Goal: Task Accomplishment & Management: Manage account settings

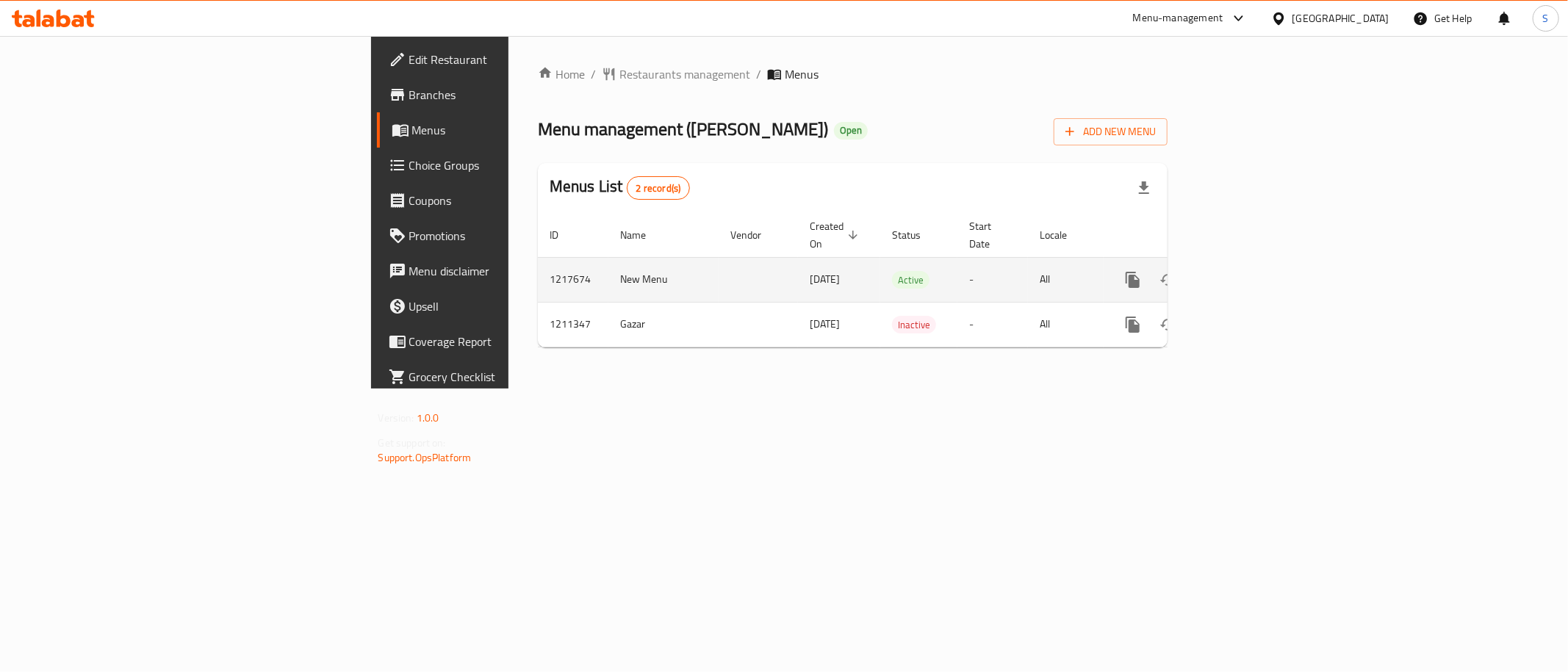
click at [1248, 271] on icon "enhanced table" at bounding box center [1239, 280] width 18 height 18
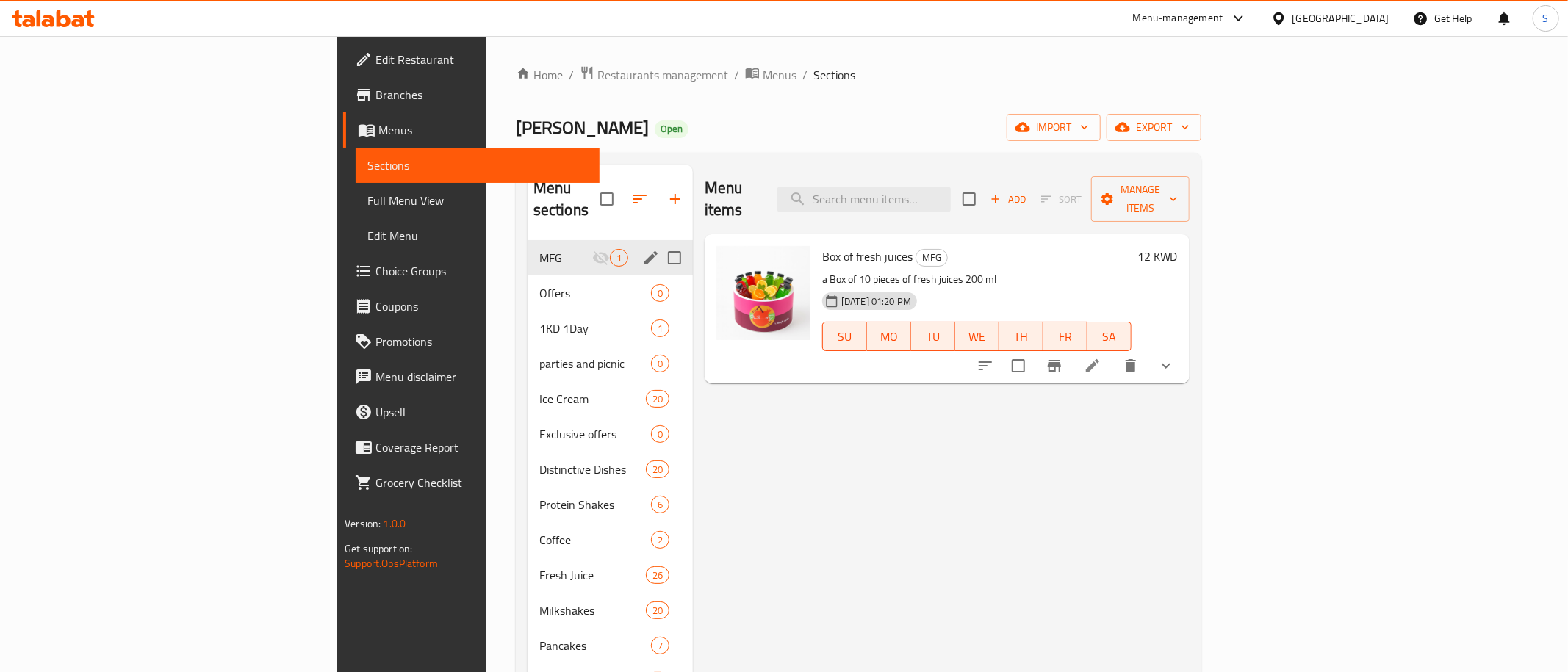
click at [659, 243] on input "Menu sections" at bounding box center [674, 258] width 31 height 31
checkbox input "true"
click at [619, 190] on icon "button" at bounding box center [628, 199] width 18 height 18
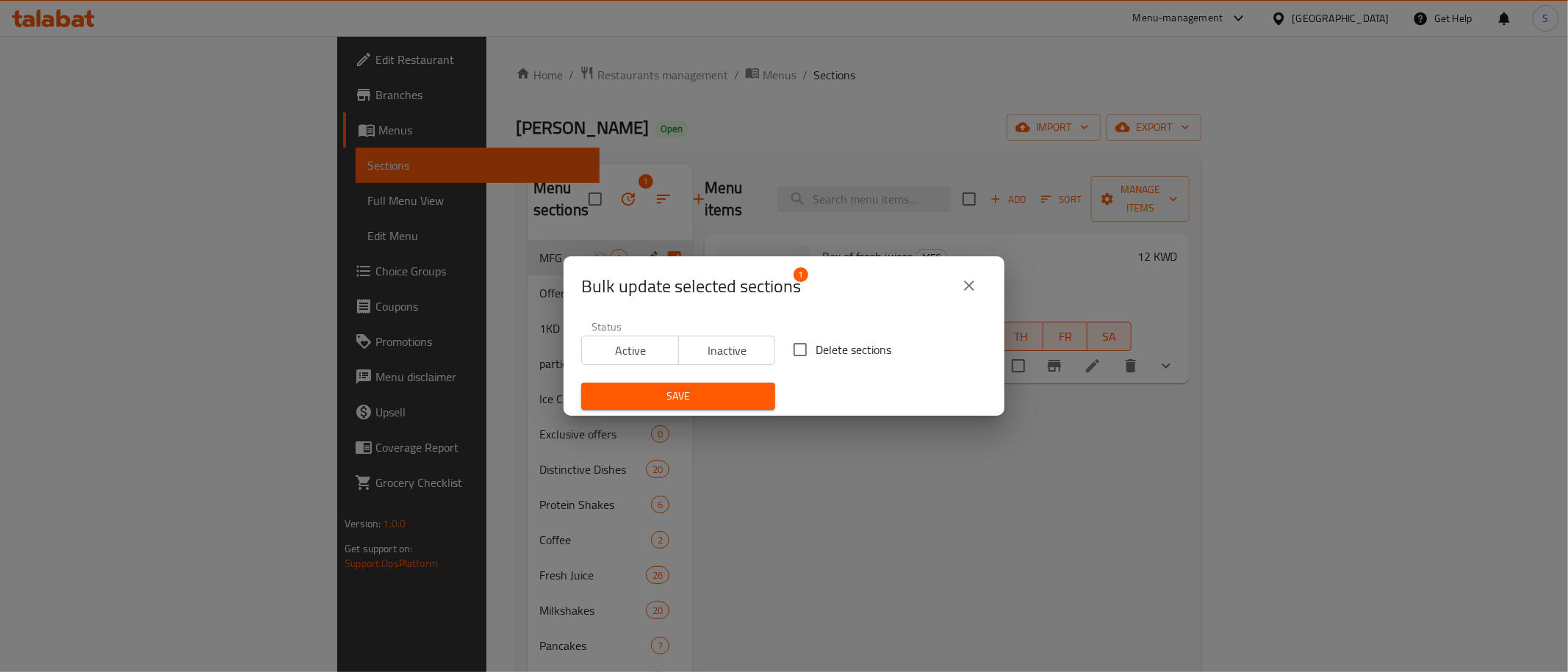
click at [633, 349] on span "Active" at bounding box center [630, 351] width 85 height 21
click at [687, 399] on span "Save" at bounding box center [678, 396] width 171 height 18
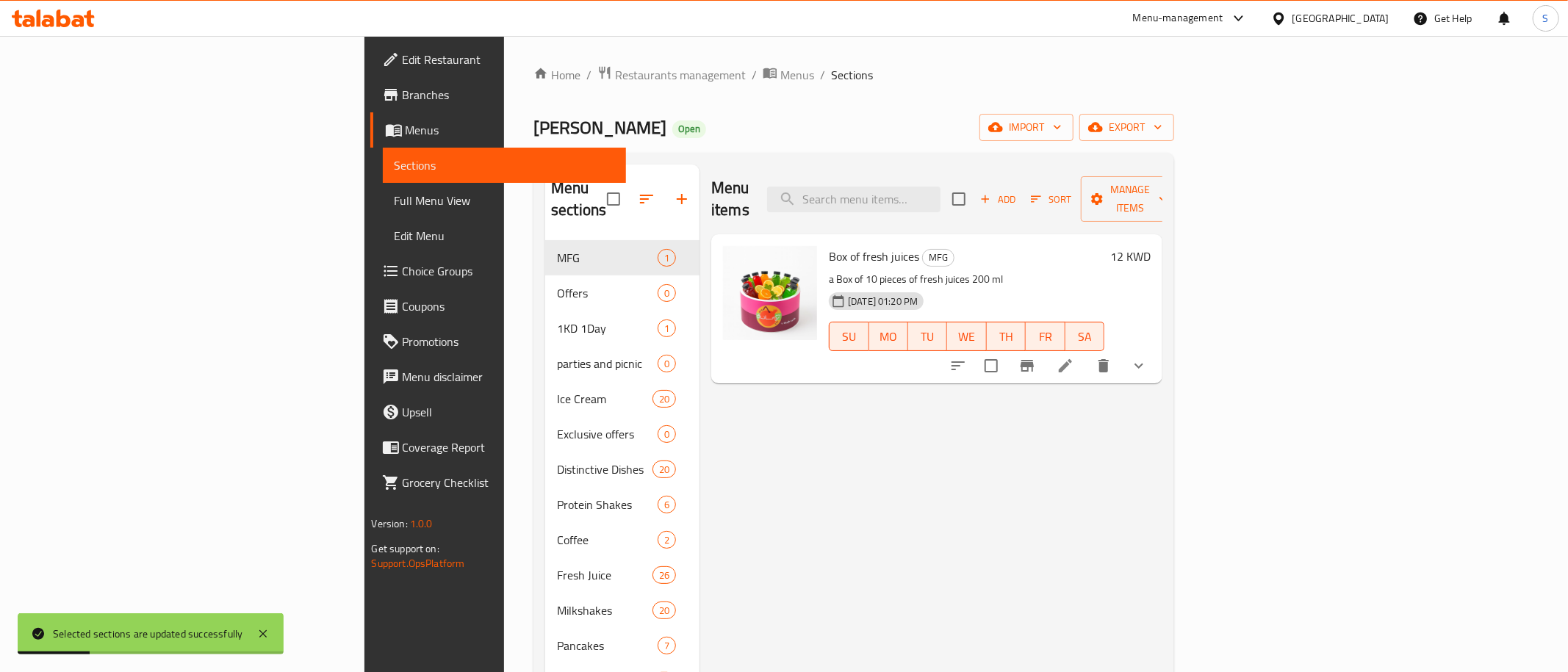
click at [1036, 270] on p "a Box of 10 pieces of fresh juices 200 ml" at bounding box center [966, 279] width 275 height 18
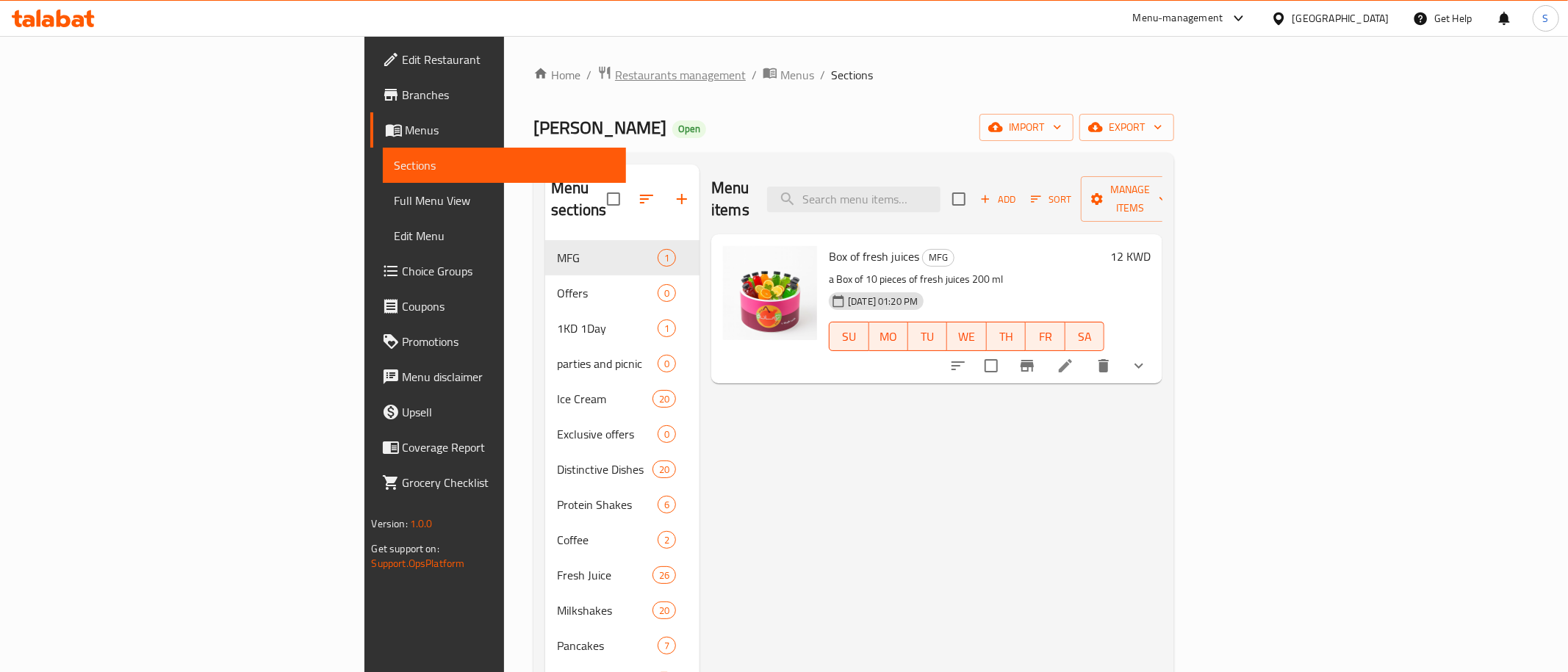
click at [615, 68] on span "Restaurants management" at bounding box center [680, 75] width 131 height 18
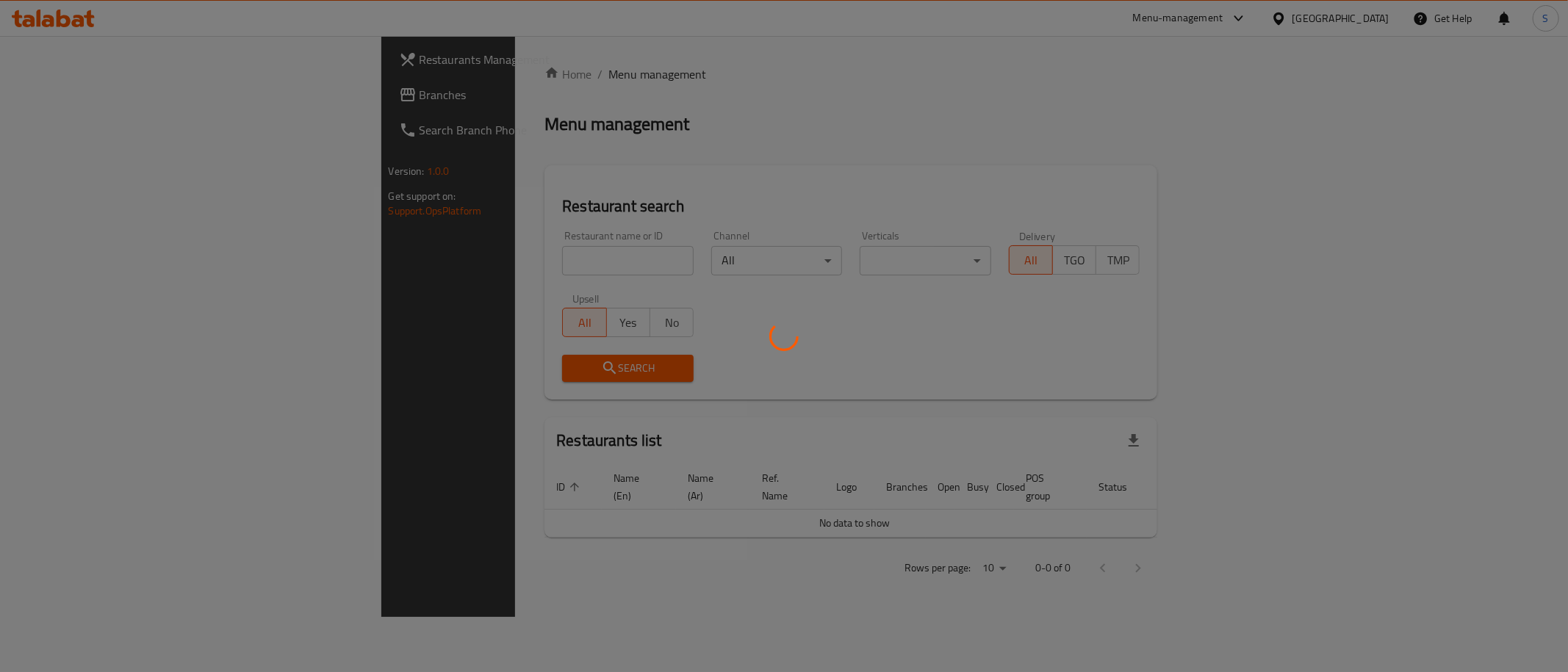
click at [546, 256] on div at bounding box center [784, 336] width 1568 height 672
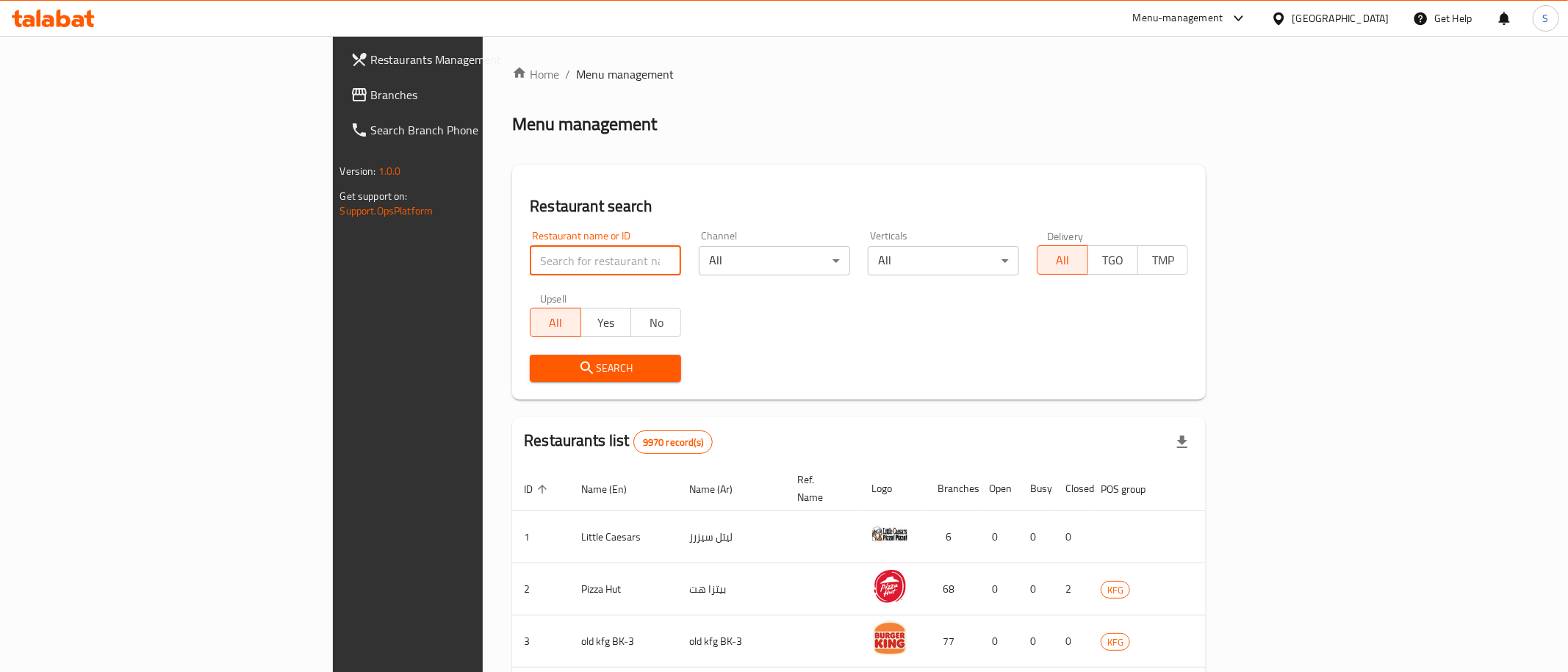
click at [530, 260] on input "search" at bounding box center [605, 260] width 151 height 29
type input "naif"
click button "Search" at bounding box center [605, 368] width 151 height 27
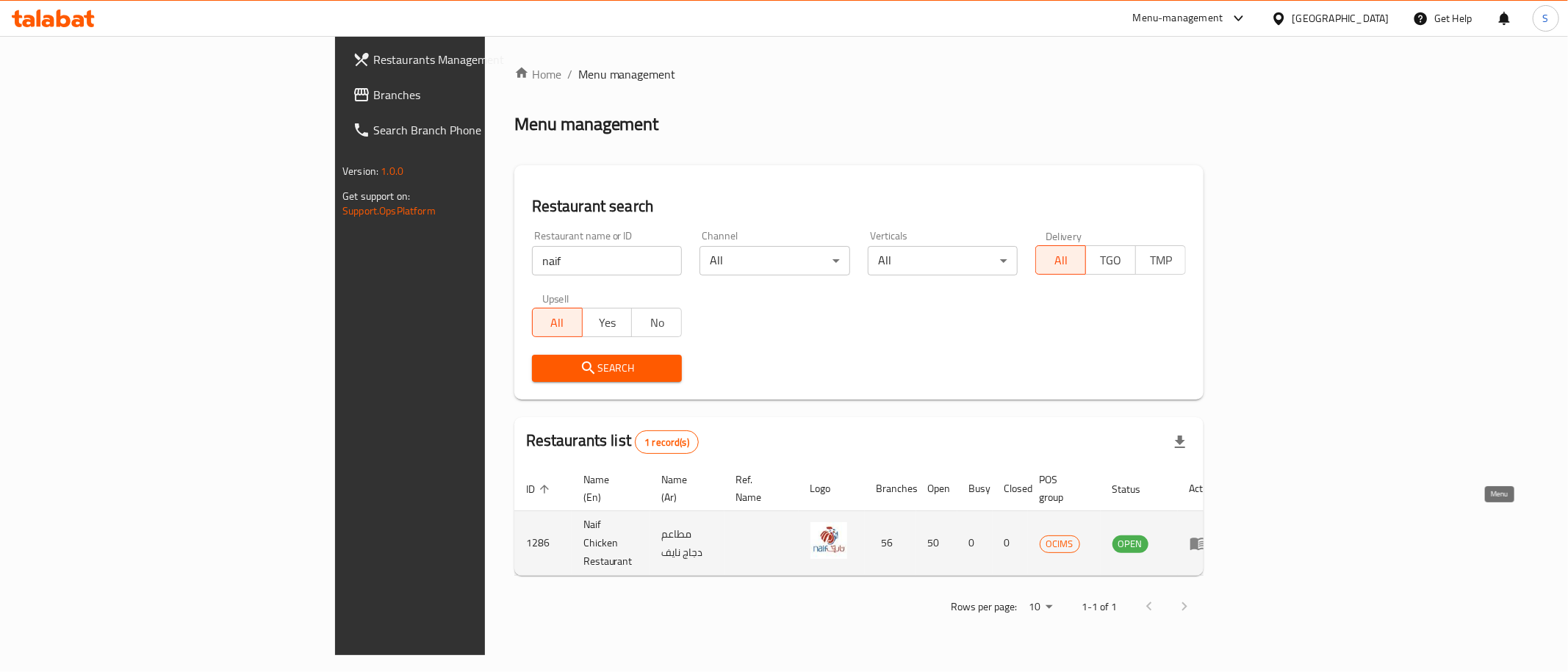
click at [1217, 535] on link "enhanced table" at bounding box center [1203, 544] width 27 height 18
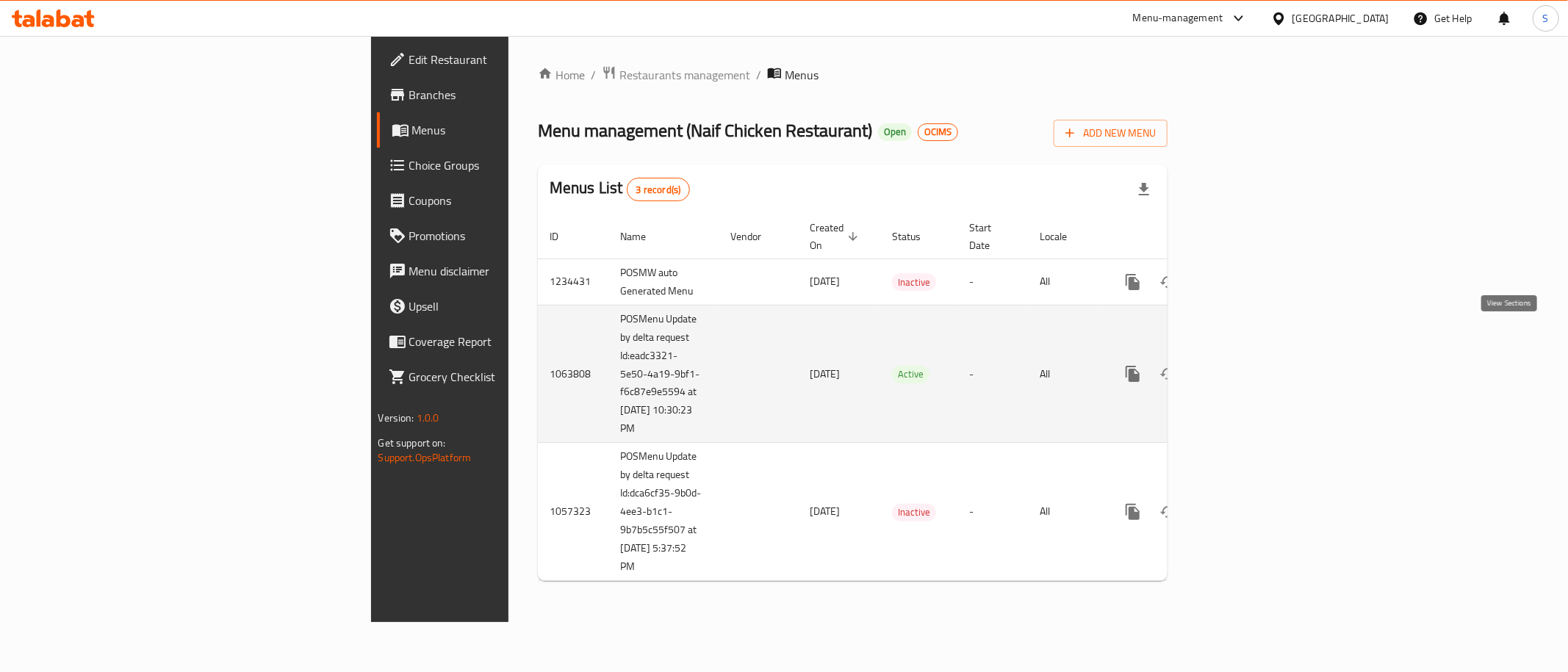
click at [1257, 356] on link "enhanced table" at bounding box center [1239, 374] width 35 height 35
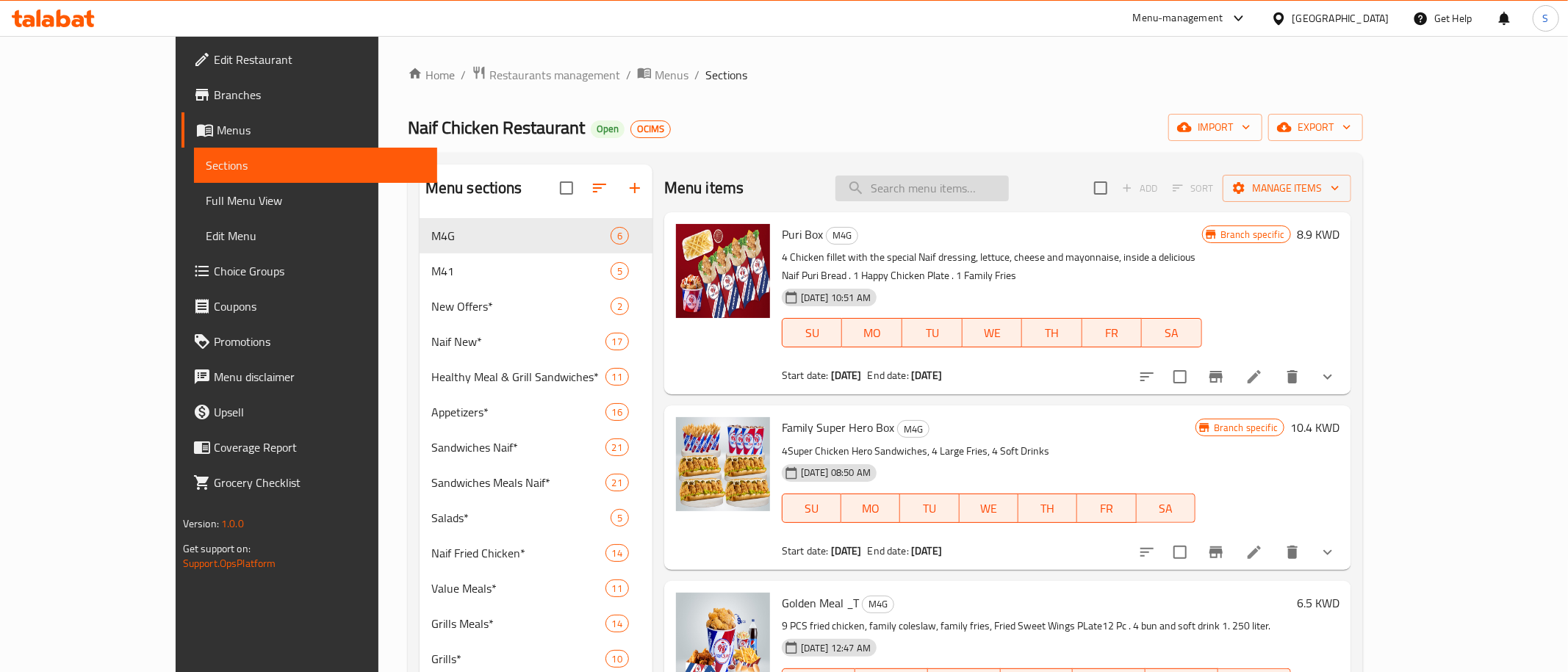
click at [1008, 192] on input "search" at bounding box center [921, 188] width 173 height 26
paste input "Golden Meal _T"
type input "Golden Meal _T"
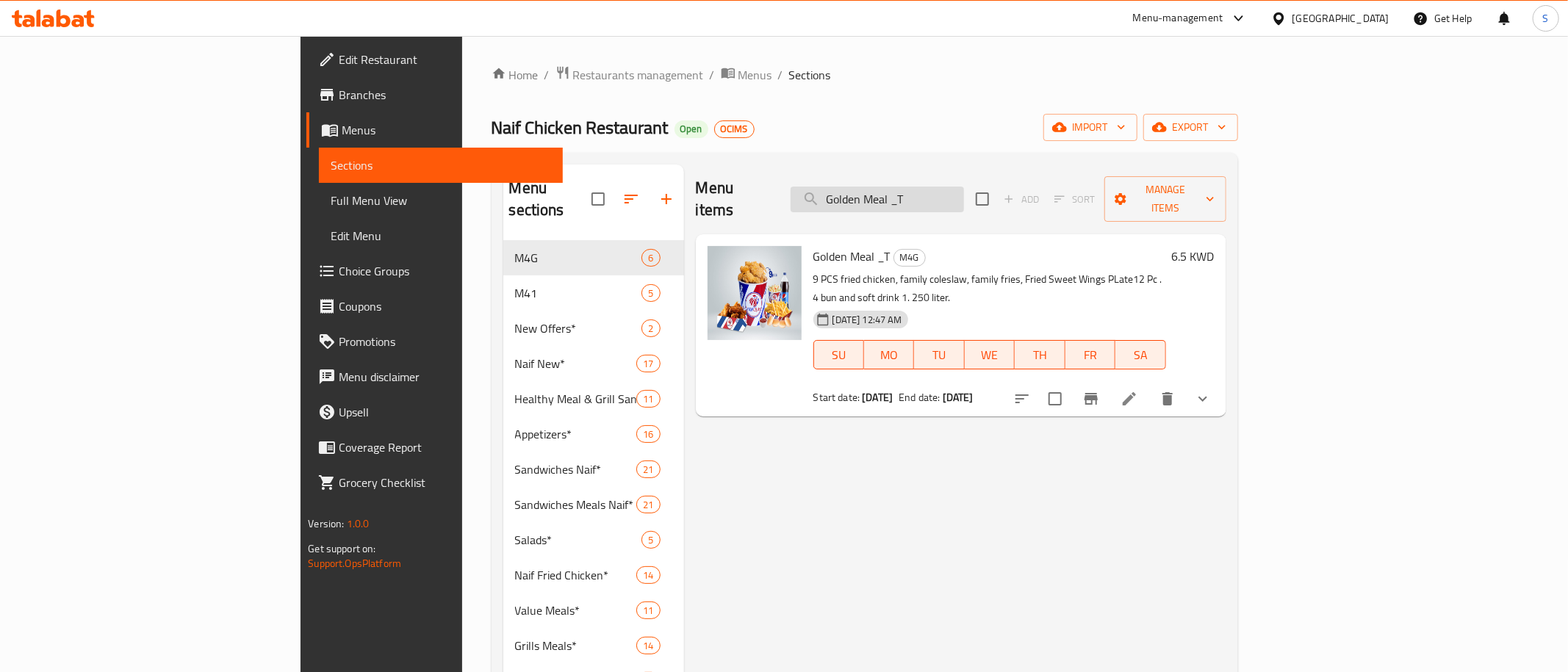
drag, startPoint x: 1059, startPoint y: 182, endPoint x: 706, endPoint y: 226, distance: 355.7
click at [790, 212] on input "Golden Meal _T" at bounding box center [876, 199] width 173 height 26
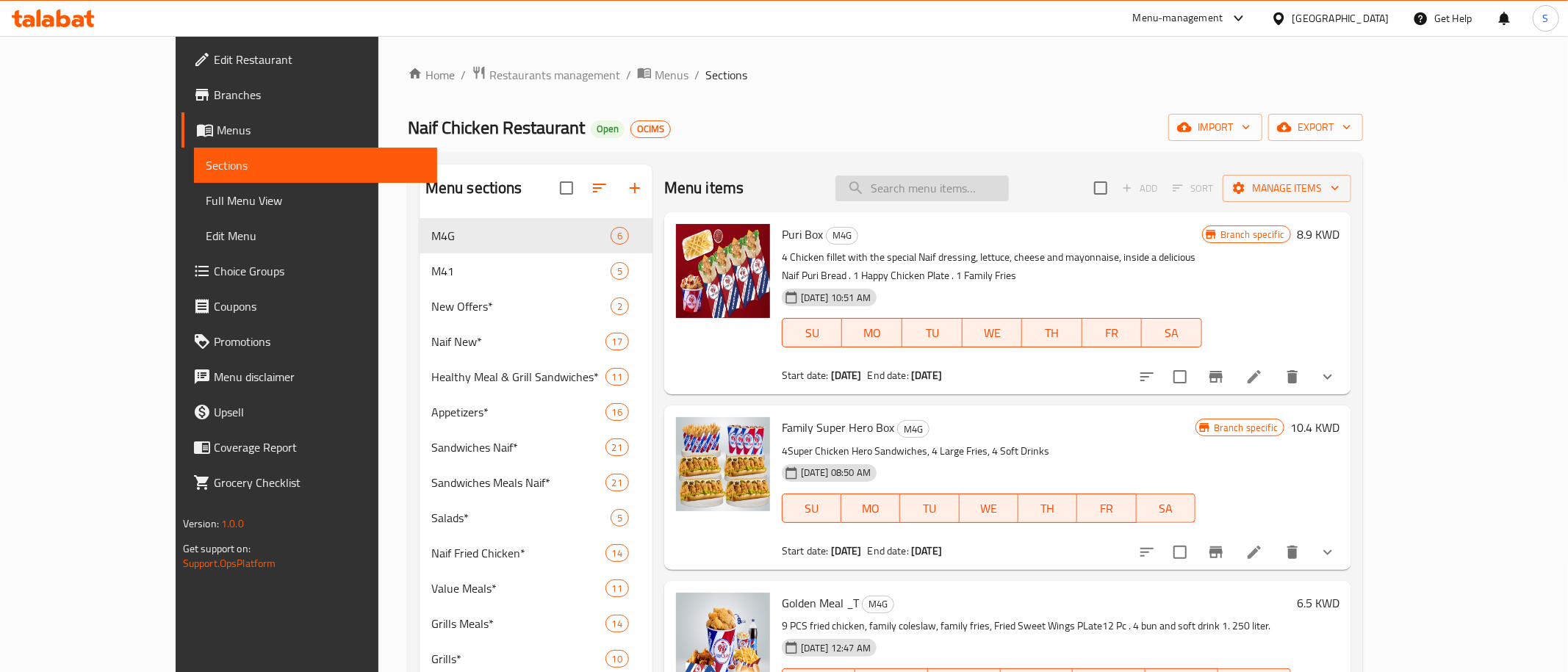
click at [1008, 186] on input "search" at bounding box center [921, 188] width 173 height 26
click at [1008, 184] on input "search" at bounding box center [921, 188] width 173 height 26
paste input "Golden Meal _T"
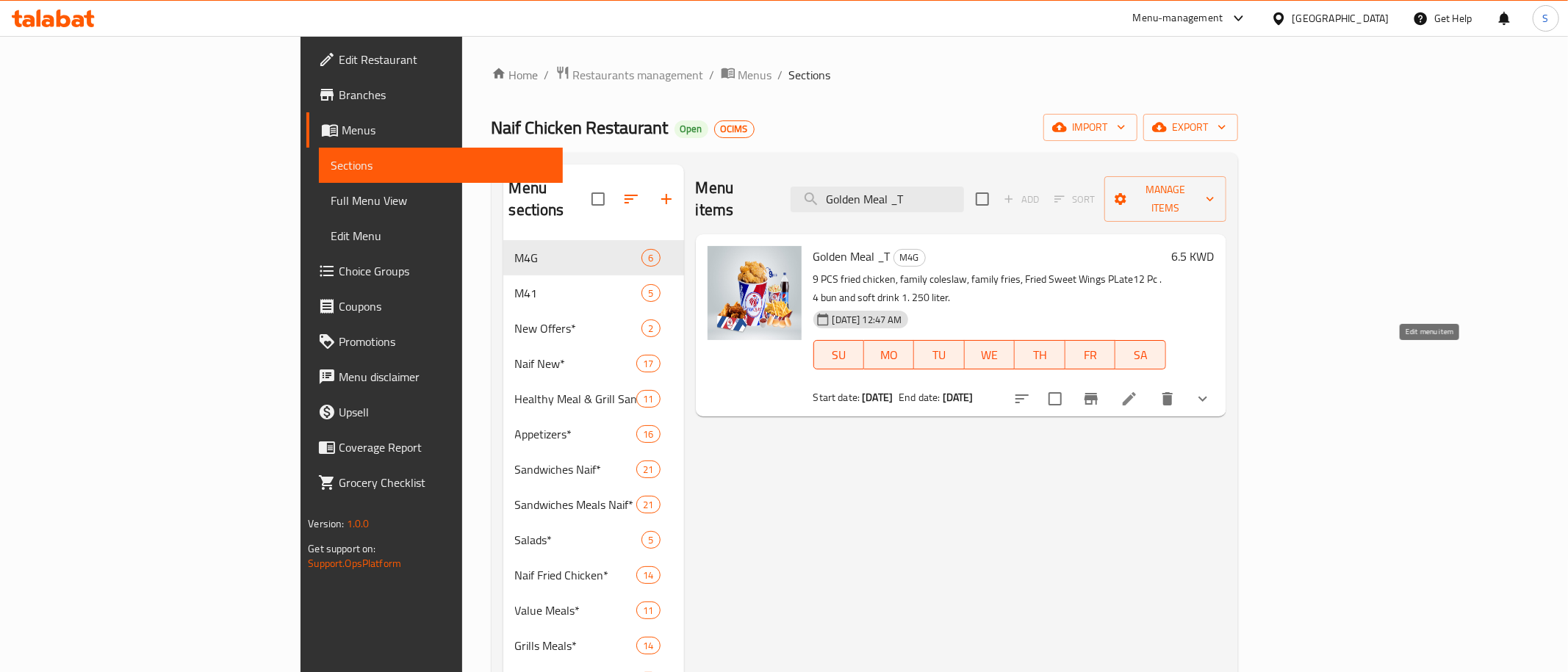
type input "Golden Meal _T"
click at [1136, 392] on icon at bounding box center [1129, 398] width 13 height 13
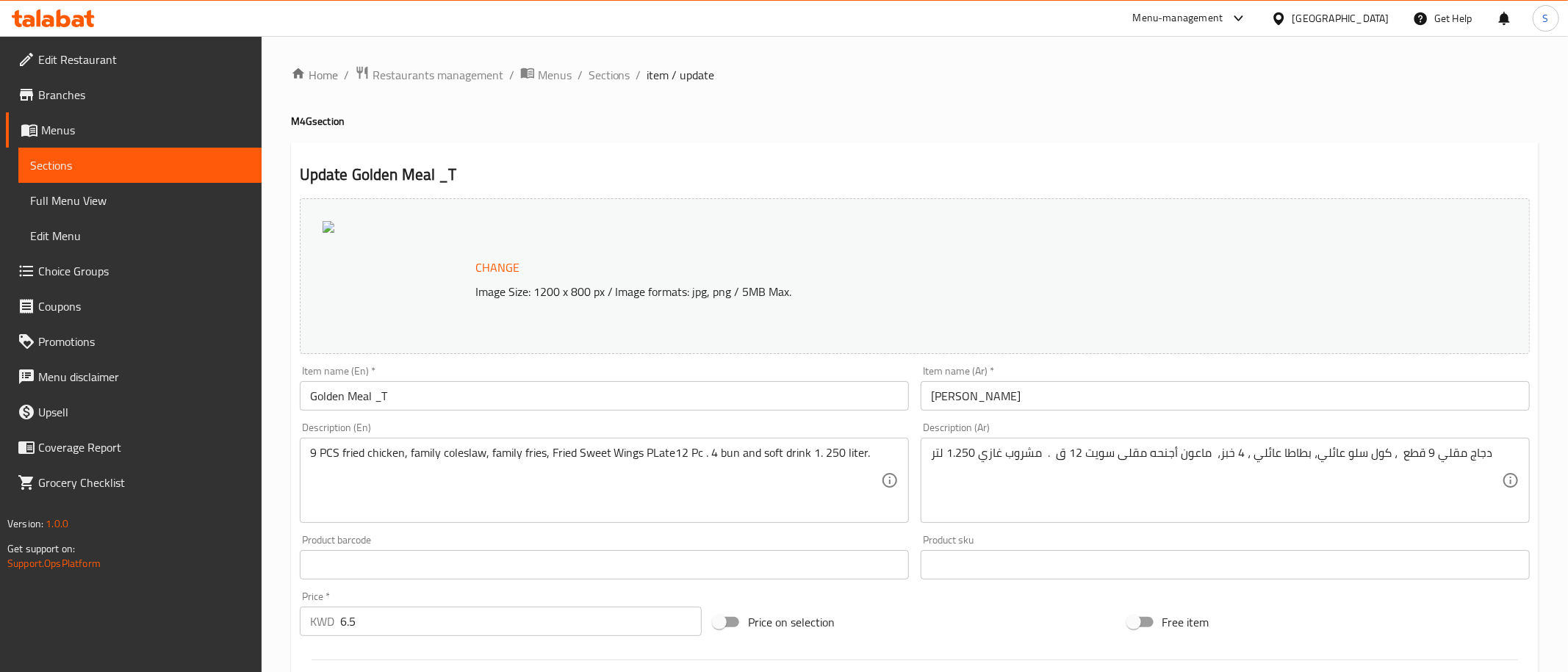
click at [620, 81] on span "Sections" at bounding box center [610, 75] width 42 height 18
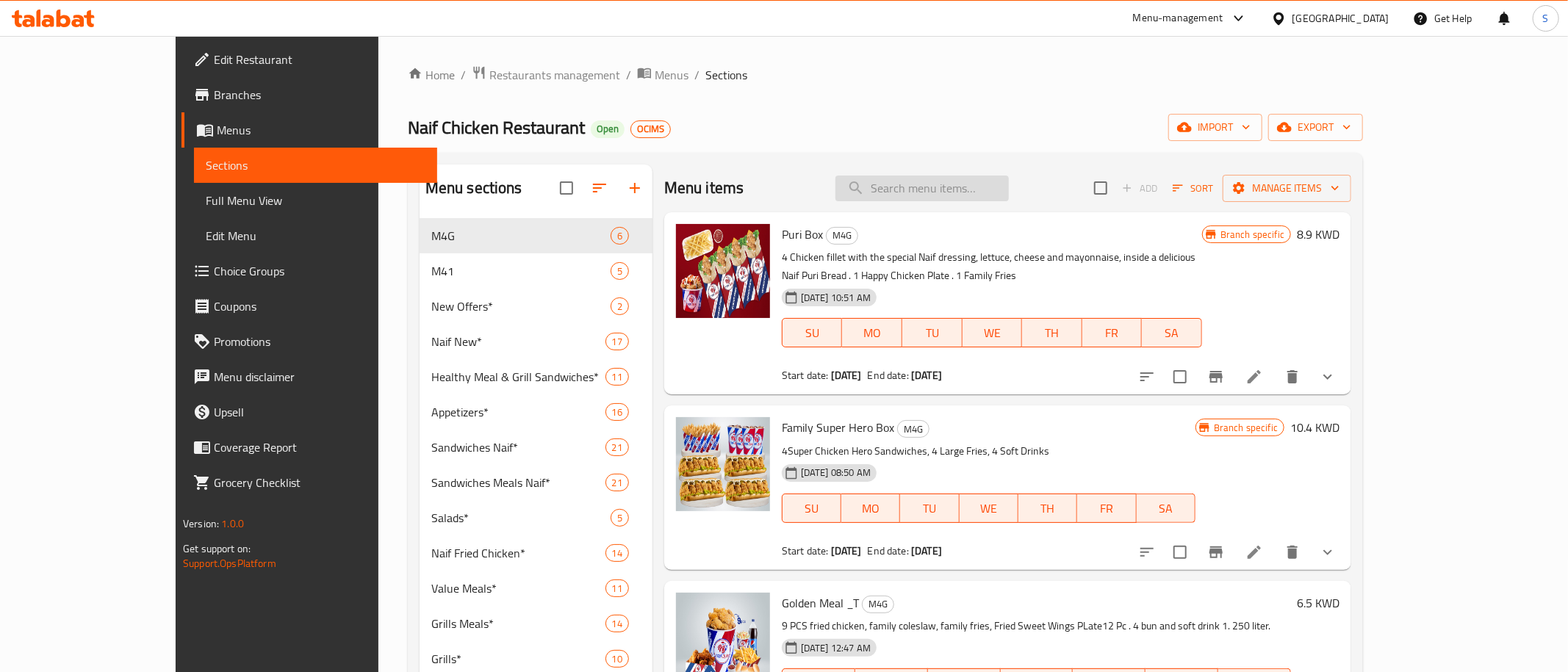
click at [959, 186] on input "search" at bounding box center [921, 188] width 173 height 26
paste input "Golden Meal _T"
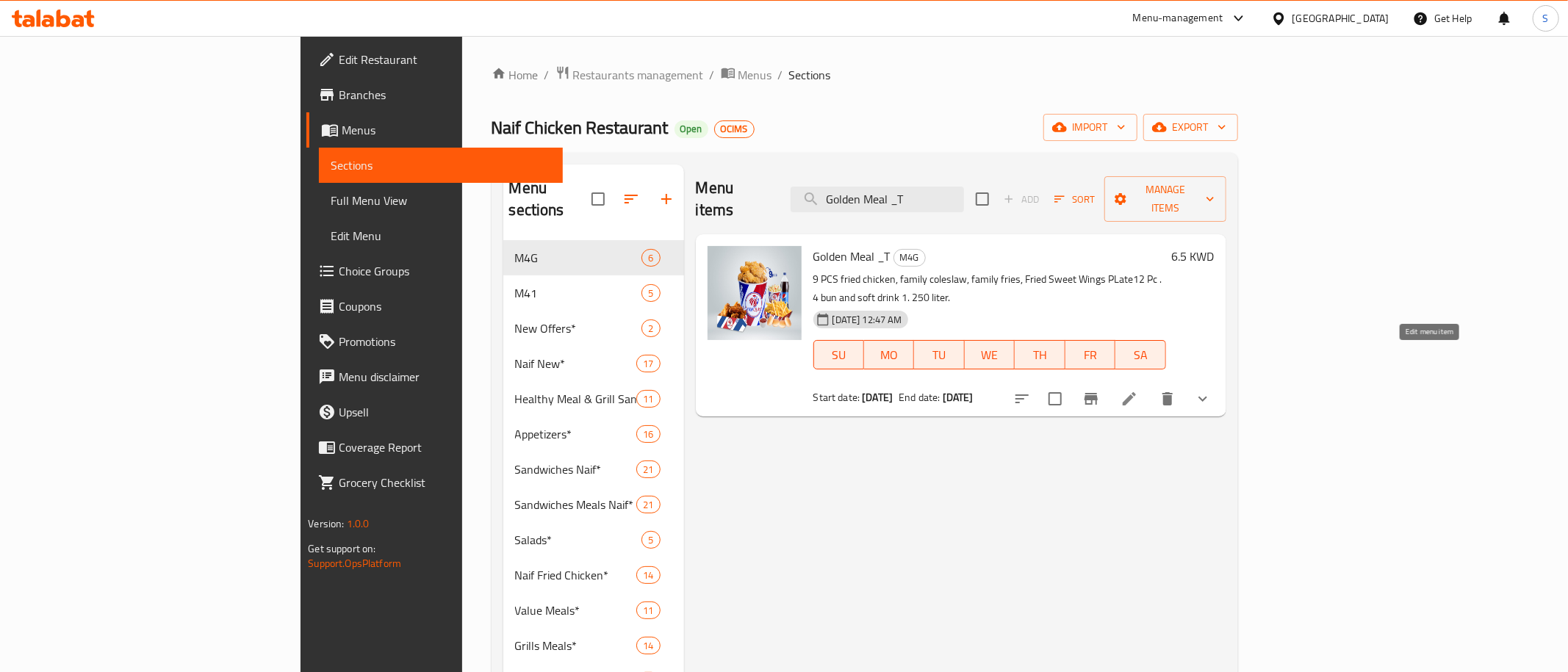
type input "Golden Meal _T"
click at [1138, 390] on icon at bounding box center [1129, 398] width 18 height 18
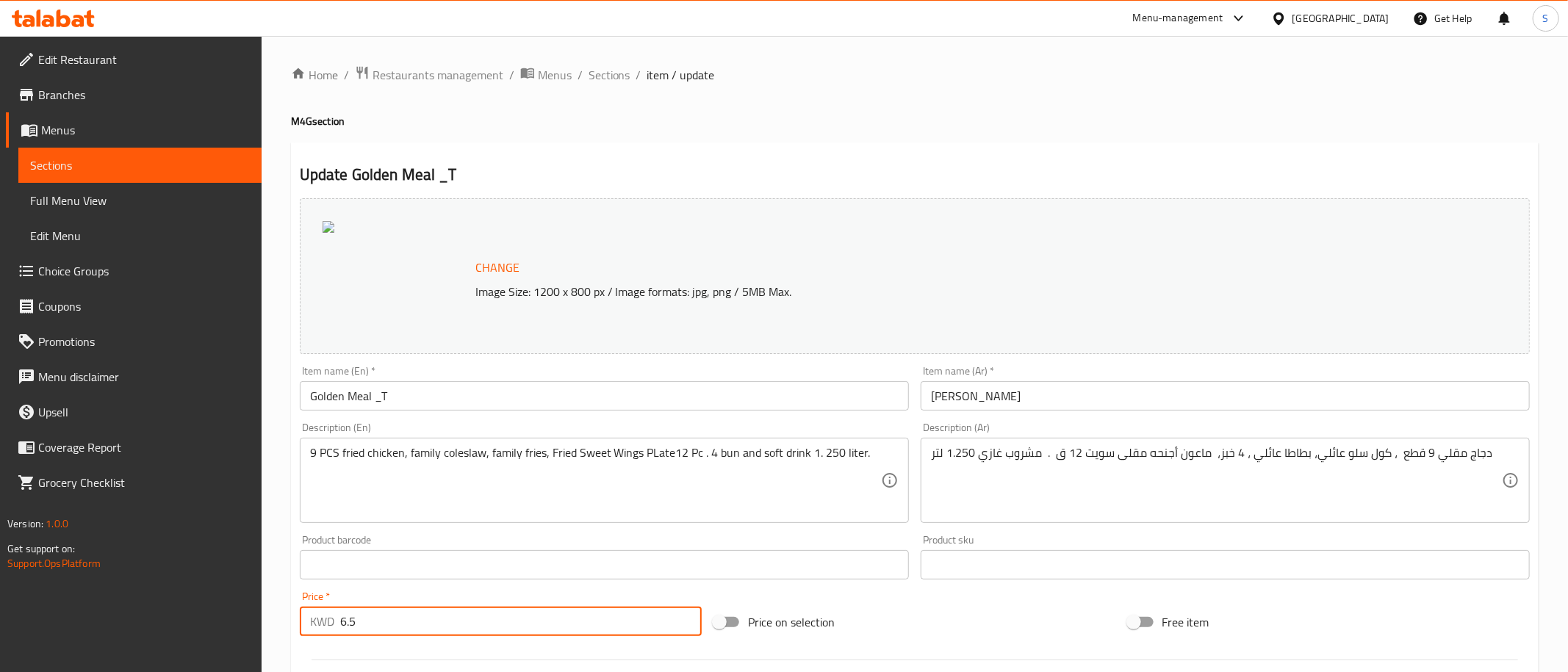
drag, startPoint x: 406, startPoint y: 618, endPoint x: 398, endPoint y: 646, distance: 29.1
click at [341, 613] on input "6.5" at bounding box center [521, 621] width 362 height 29
click at [608, 83] on span "Sections" at bounding box center [610, 75] width 42 height 18
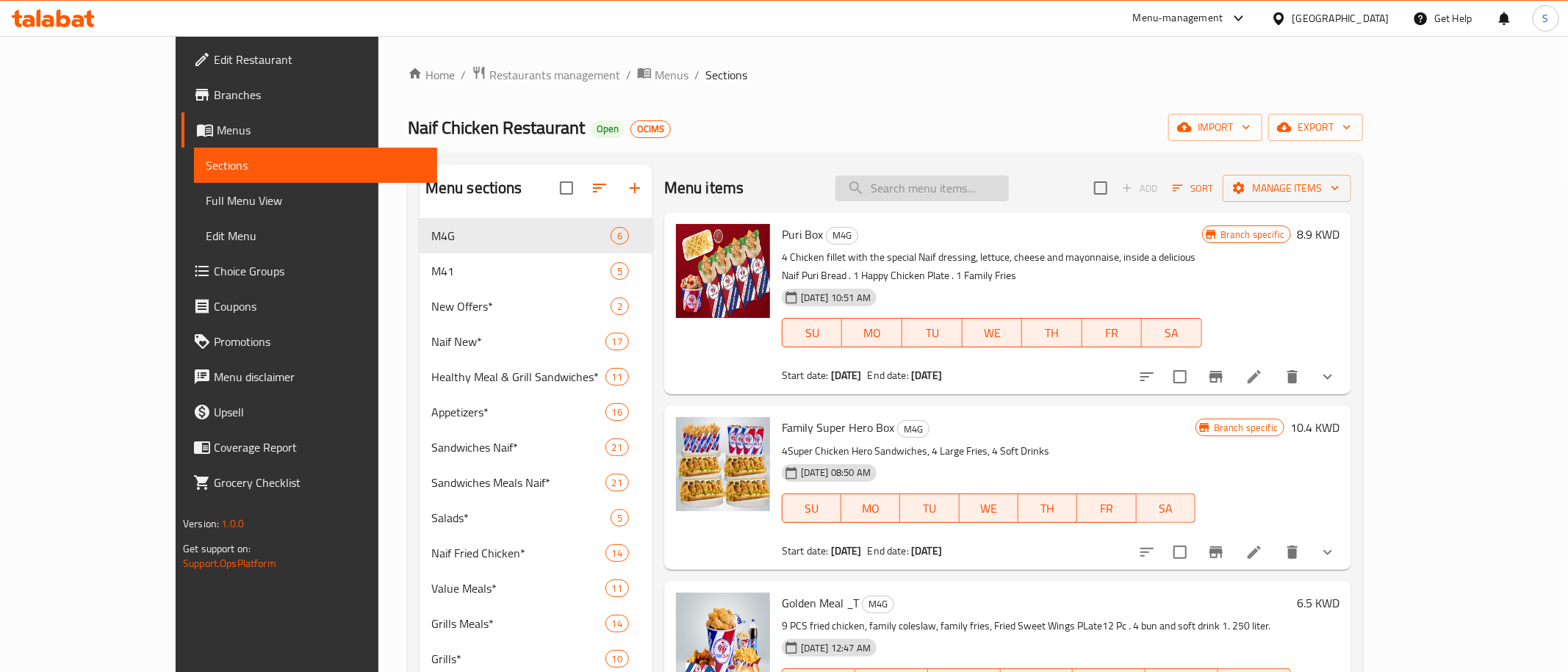
click at [951, 184] on input "search" at bounding box center [921, 188] width 173 height 26
paste input "Super Crispy Large Ml -T"
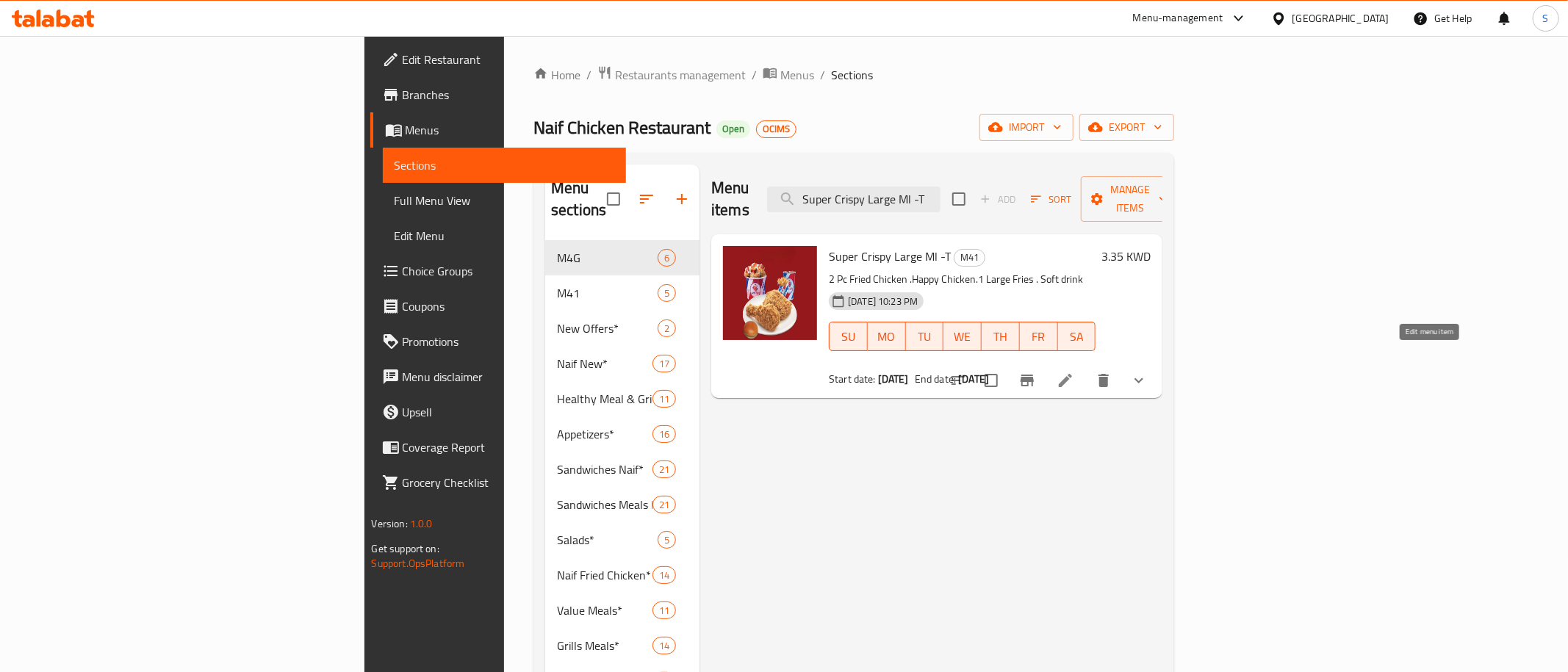
type input "Super Crispy Large Ml -T"
click at [1074, 371] on icon at bounding box center [1066, 380] width 18 height 18
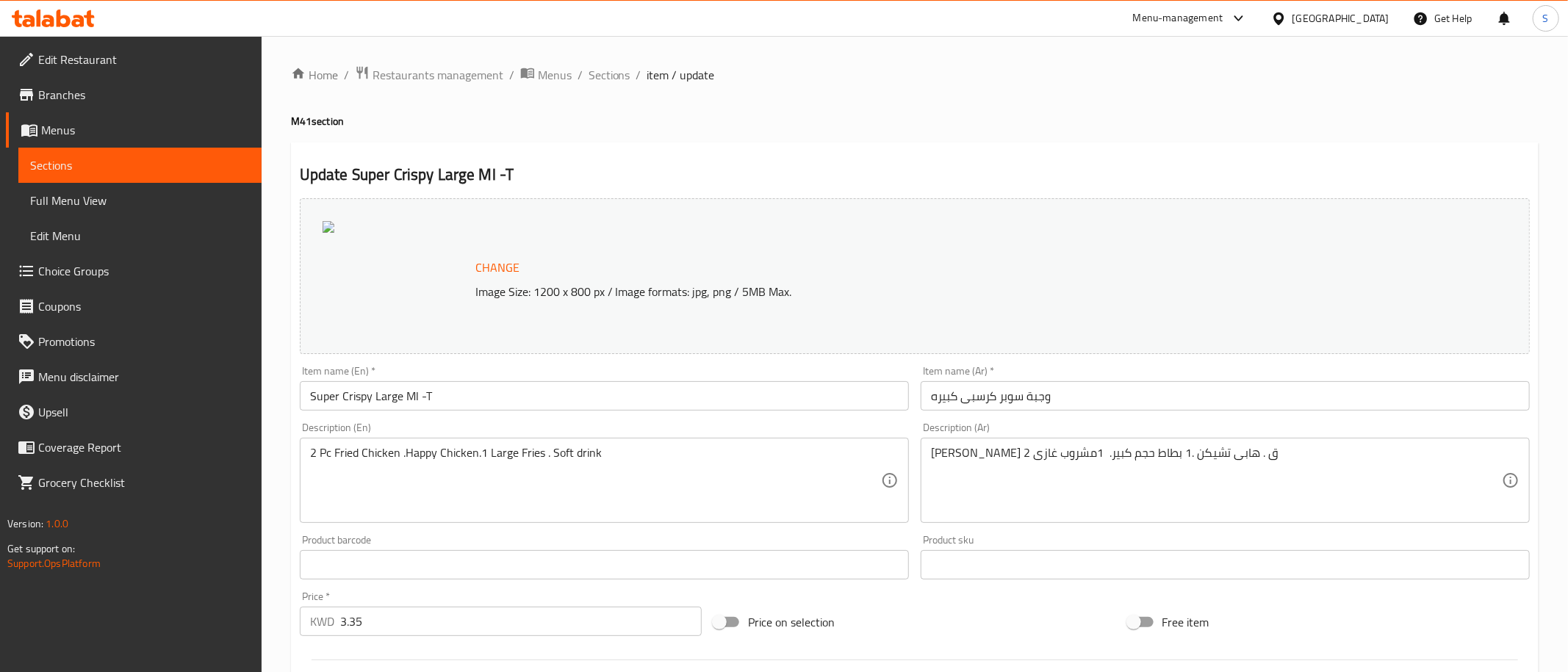
click at [94, 93] on span "Branches" at bounding box center [143, 95] width 211 height 18
